Goal: Task Accomplishment & Management: Use online tool/utility

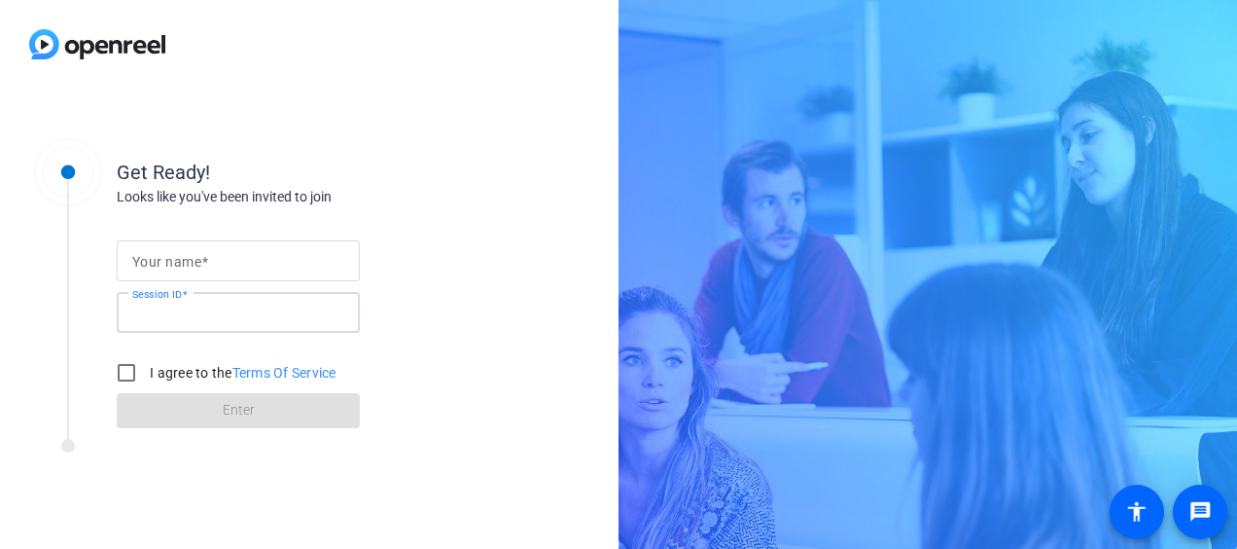
click at [255, 311] on input "Session ID" at bounding box center [238, 312] width 212 height 23
paste input "yEcc"
type input "yEcc"
click at [272, 258] on input "Your name" at bounding box center [238, 260] width 212 height 23
type input "[PERSON_NAME] Go"
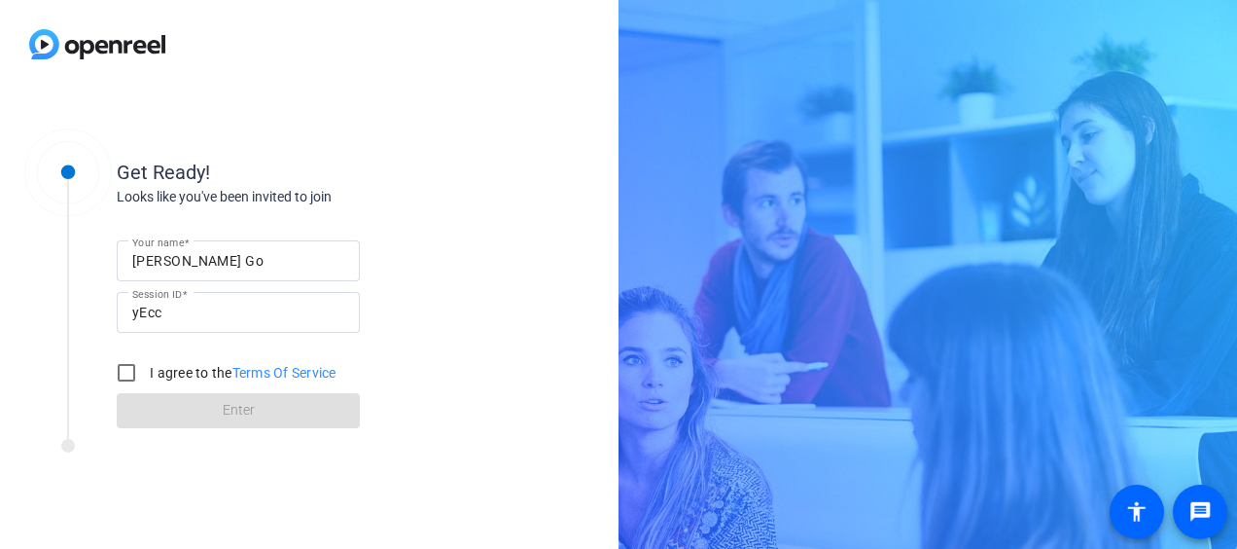
click at [404, 181] on div "Get Ready!" at bounding box center [311, 172] width 389 height 29
click at [137, 364] on input "I agree to the Terms Of Service" at bounding box center [126, 372] width 39 height 39
checkbox input "true"
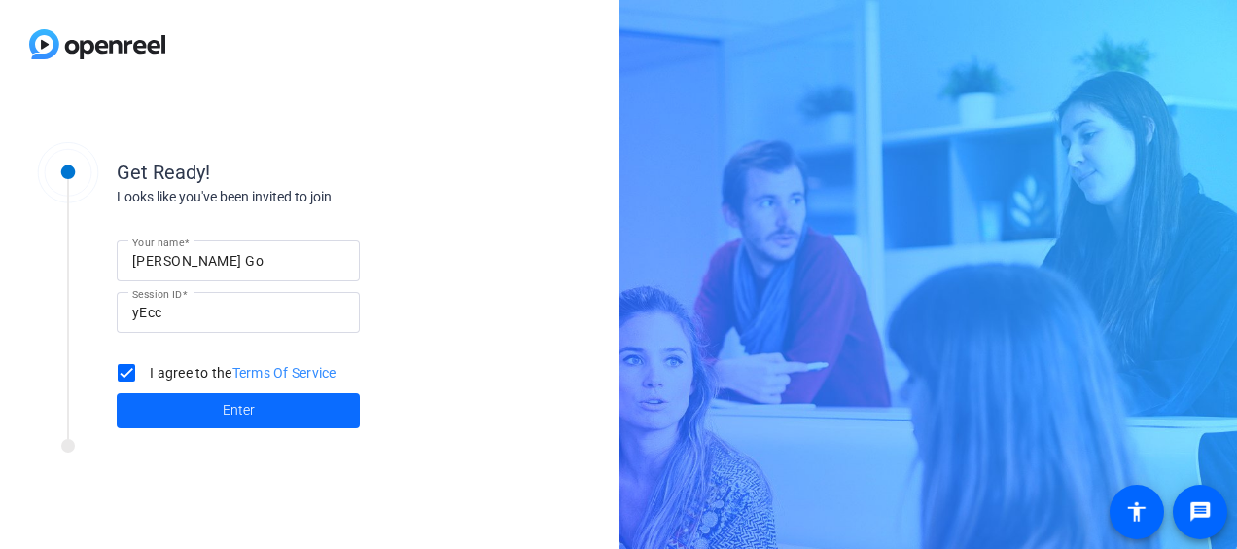
click at [267, 411] on span at bounding box center [238, 410] width 243 height 47
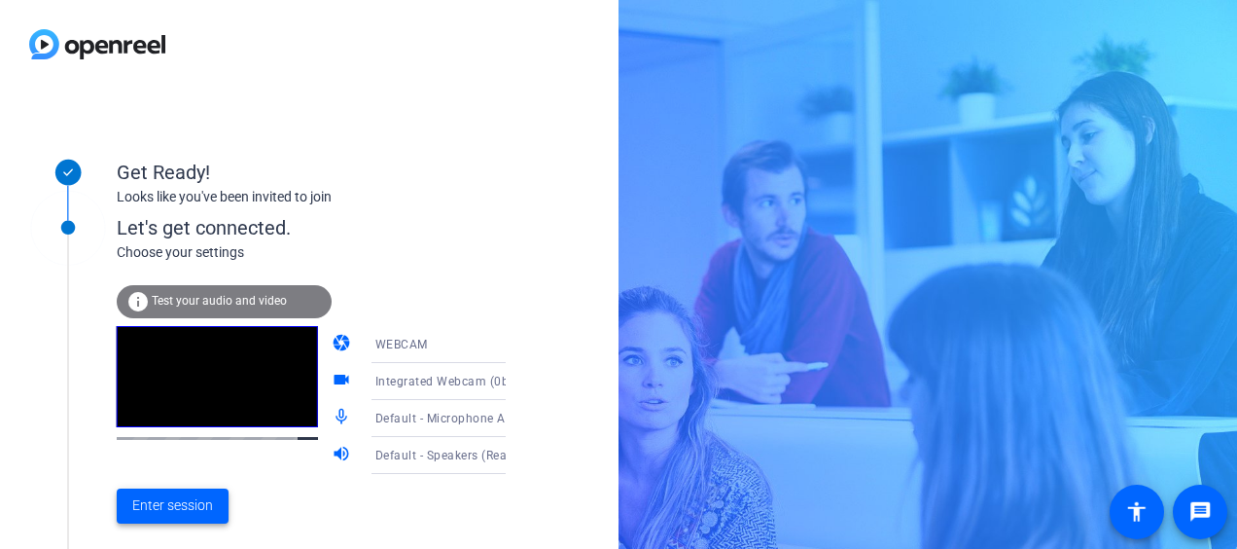
click at [175, 498] on span "Enter session" at bounding box center [172, 505] width 81 height 20
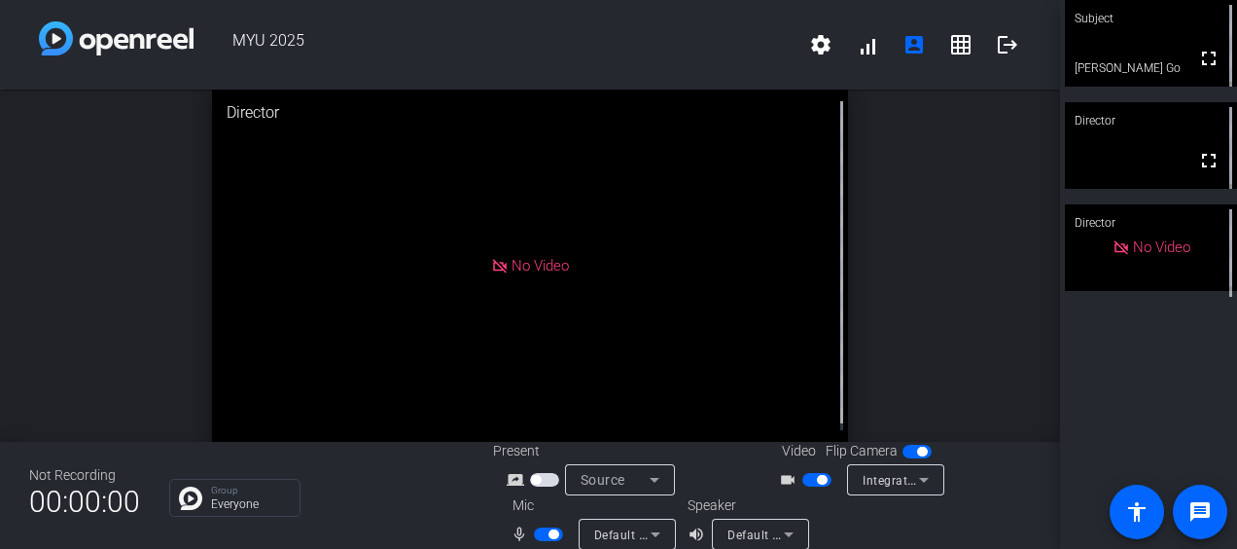
scroll to position [22, 0]
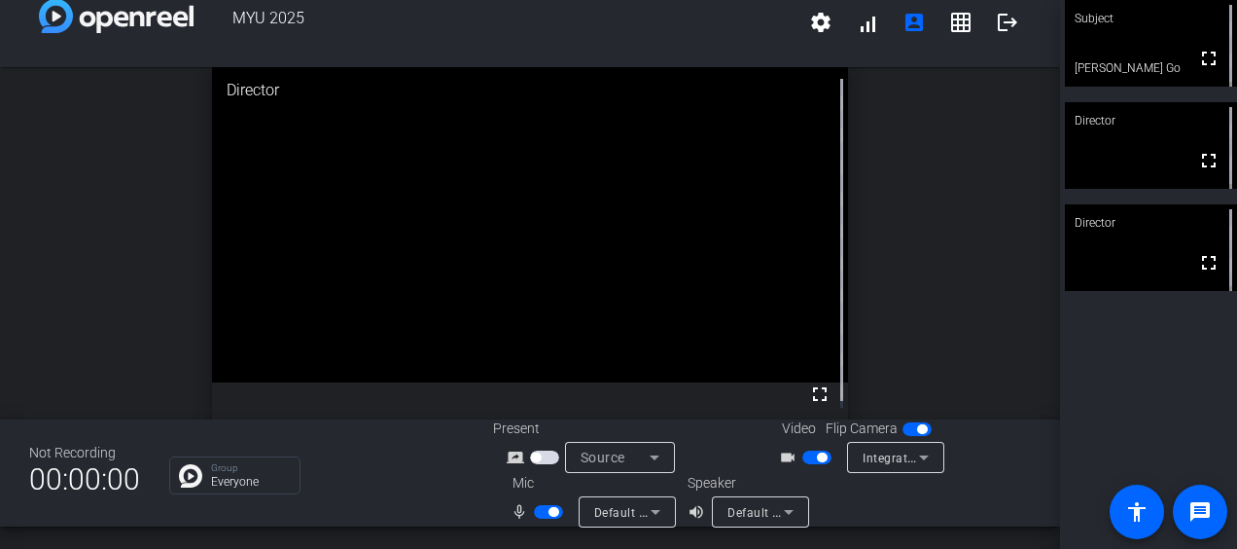
click at [919, 244] on div "open_in_new Director fullscreen" at bounding box center [530, 243] width 1060 height 352
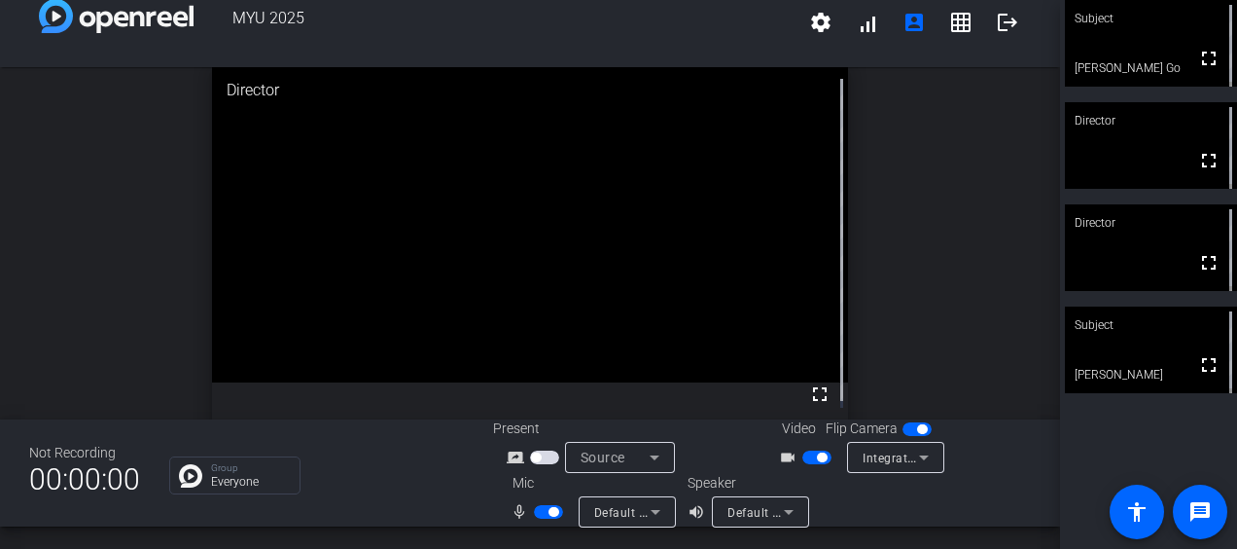
click at [549, 513] on span "button" at bounding box center [554, 512] width 10 height 10
click at [817, 456] on span "button" at bounding box center [822, 457] width 10 height 10
click at [535, 510] on span "button" at bounding box center [540, 512] width 10 height 10
click at [806, 458] on span "button" at bounding box center [808, 457] width 10 height 10
drag, startPoint x: 934, startPoint y: 177, endPoint x: 928, endPoint y: 161, distance: 16.6
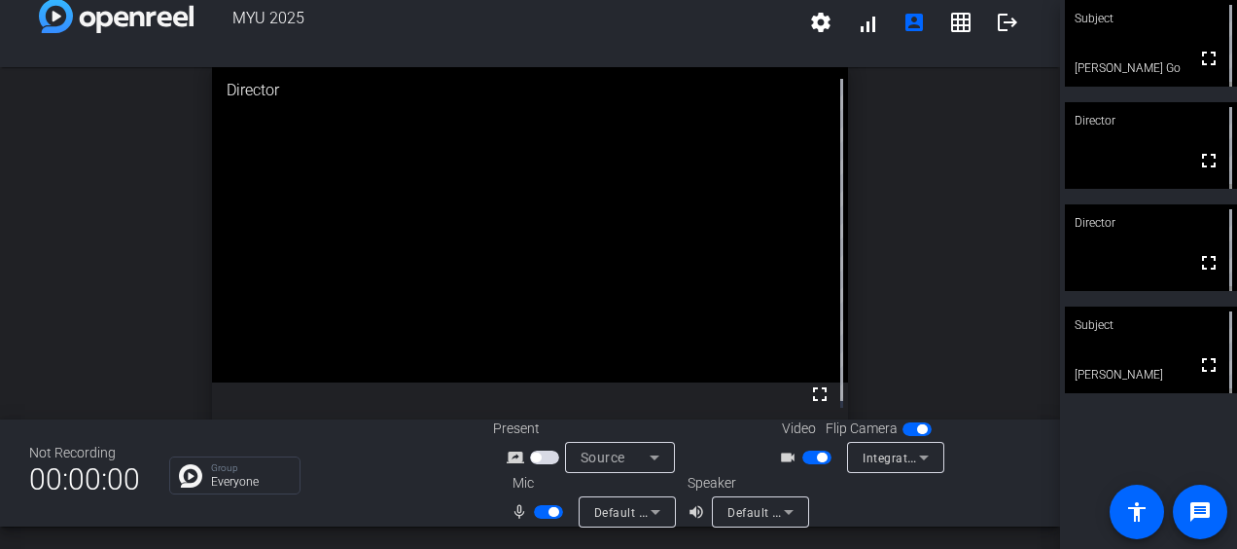
click at [934, 177] on div "open_in_new Director fullscreen" at bounding box center [530, 243] width 1060 height 352
click at [549, 512] on span "button" at bounding box center [554, 512] width 10 height 10
click at [872, 253] on div "open_in_new Director fullscreen" at bounding box center [530, 243] width 1060 height 352
click at [535, 509] on span "button" at bounding box center [540, 512] width 10 height 10
click at [549, 514] on span "button" at bounding box center [554, 512] width 10 height 10
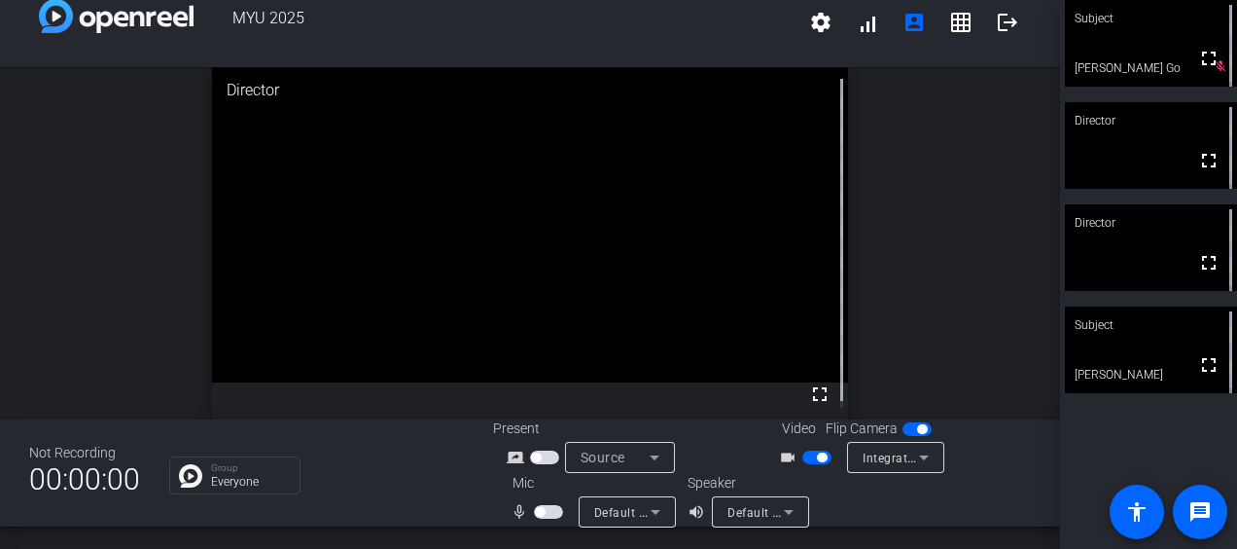
click at [535, 515] on span "button" at bounding box center [540, 512] width 10 height 10
